Goal: Check status: Check status

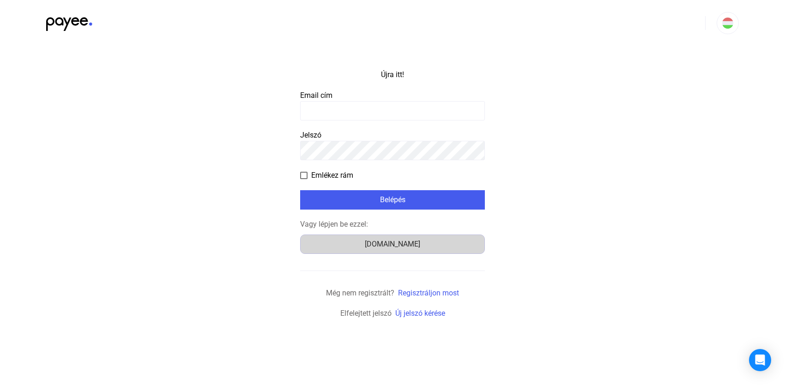
click at [397, 245] on font "[DOMAIN_NAME]" at bounding box center [392, 244] width 55 height 9
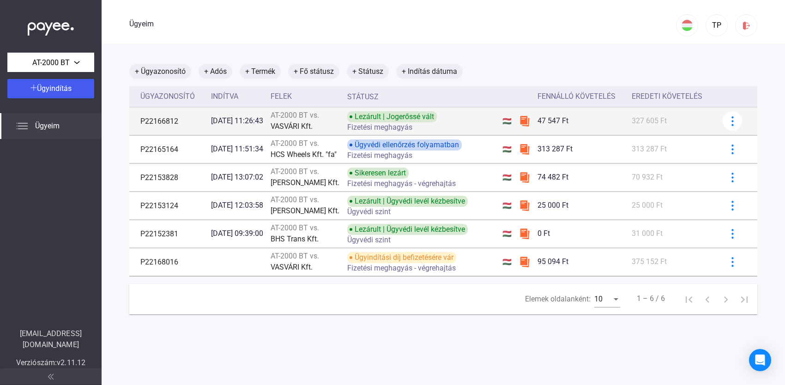
click at [306, 127] on font "VASVÁRI Kft." at bounding box center [292, 126] width 42 height 9
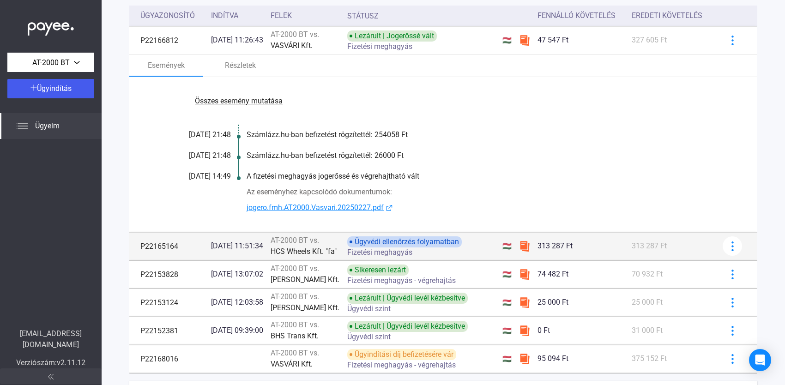
scroll to position [139, 0]
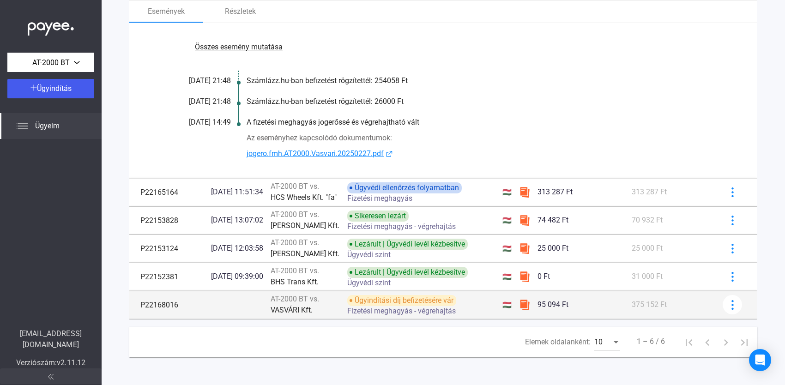
click at [528, 310] on img at bounding box center [524, 304] width 11 height 11
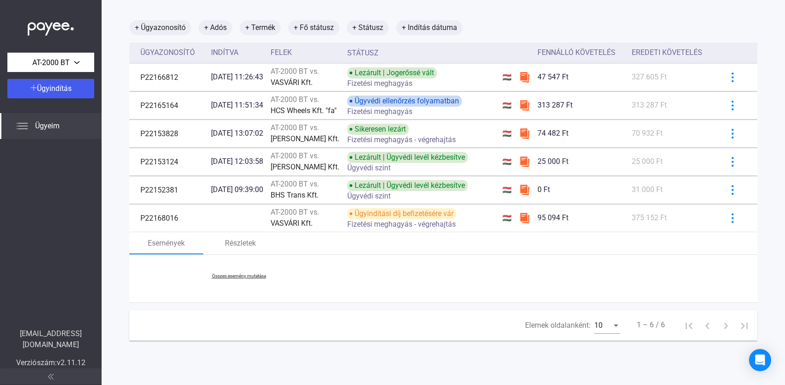
scroll to position [51, 0]
click at [270, 283] on font "Összes esemény mutatása" at bounding box center [239, 278] width 88 height 9
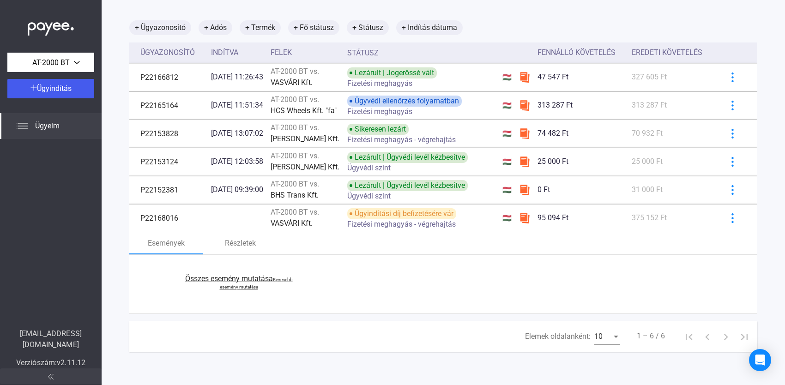
scroll to position [62, 0]
drag, startPoint x: 196, startPoint y: 237, endPoint x: 211, endPoint y: 246, distance: 17.4
click at [209, 245] on div "Események Részletek" at bounding box center [443, 243] width 628 height 22
click at [229, 248] on font "Részletek" at bounding box center [240, 243] width 31 height 9
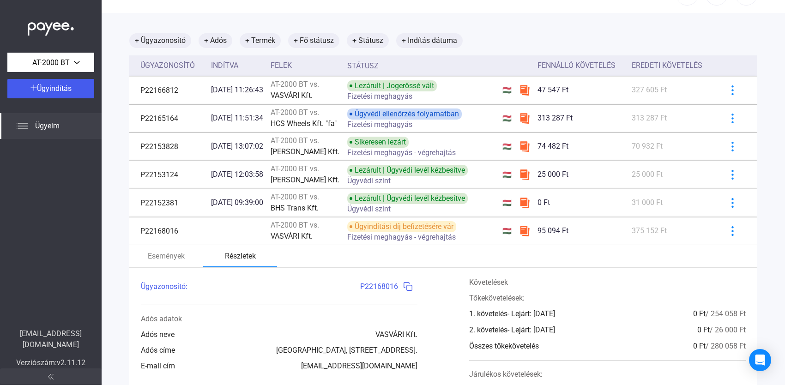
scroll to position [46, 0]
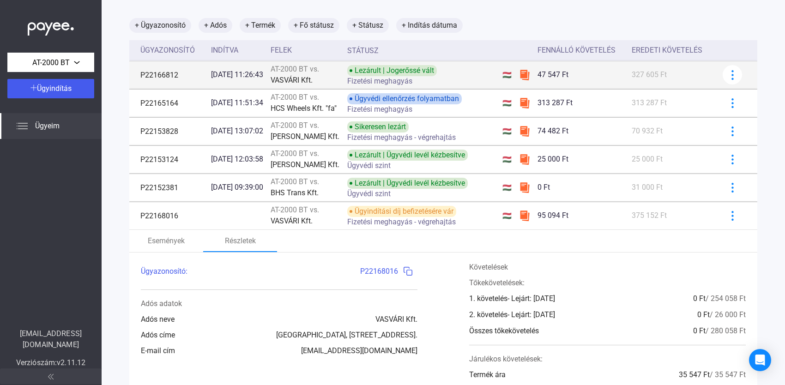
click at [524, 77] on img at bounding box center [524, 74] width 11 height 11
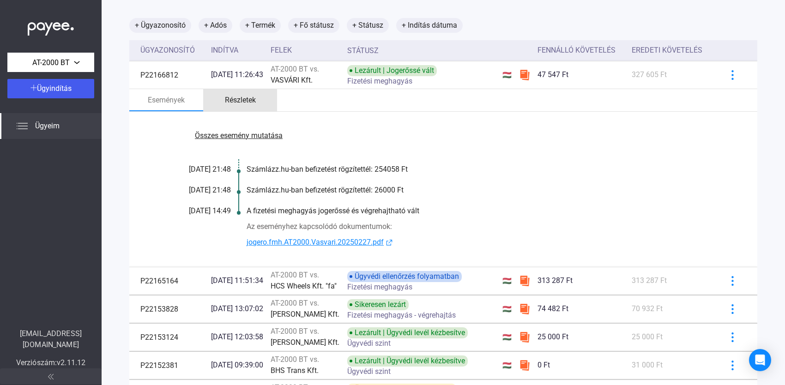
click at [239, 102] on font "Részletek" at bounding box center [240, 100] width 31 height 9
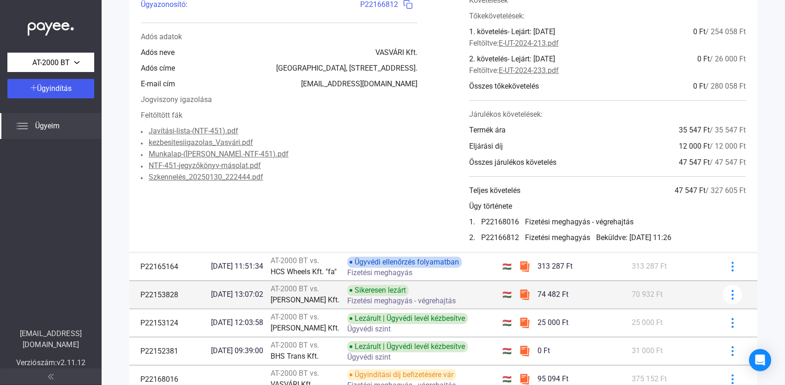
scroll to position [218, 0]
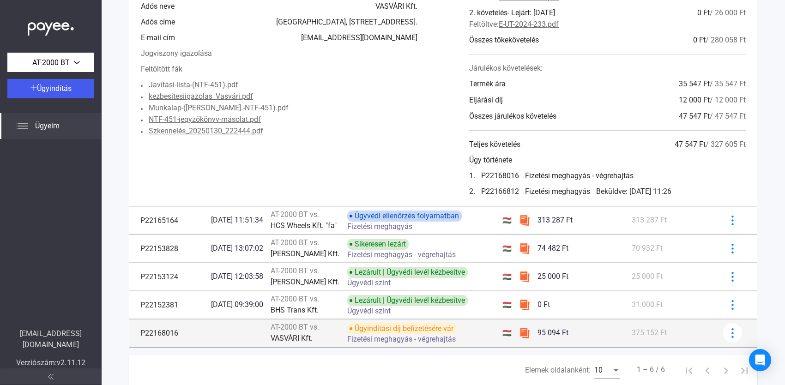
click at [524, 339] on img at bounding box center [524, 332] width 11 height 11
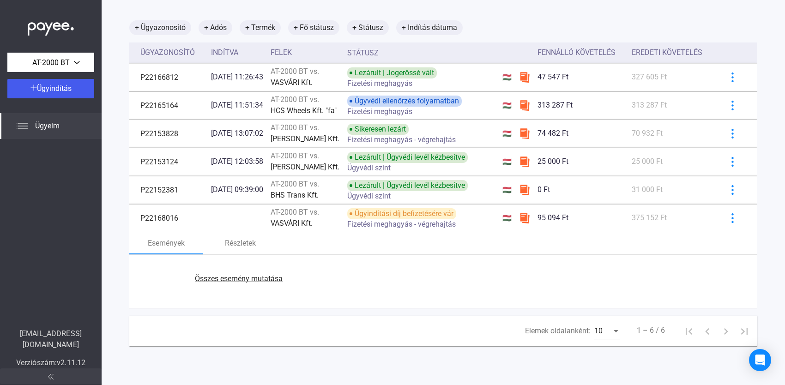
scroll to position [51, 0]
click at [240, 248] on font "Részletek" at bounding box center [240, 243] width 31 height 9
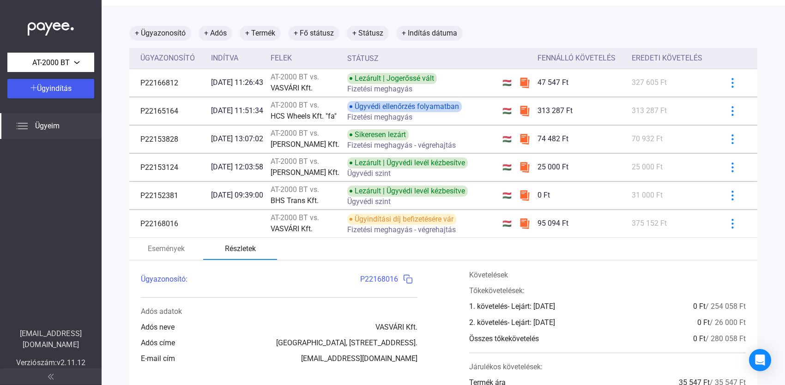
scroll to position [0, 0]
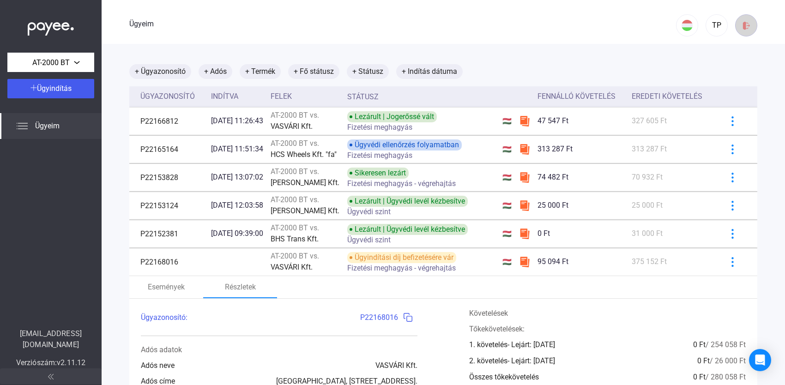
click at [742, 25] on img at bounding box center [747, 26] width 10 height 10
